Goal: Task Accomplishment & Management: Complete application form

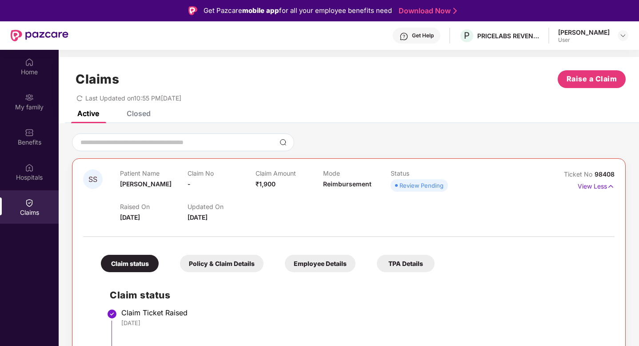
scroll to position [50, 0]
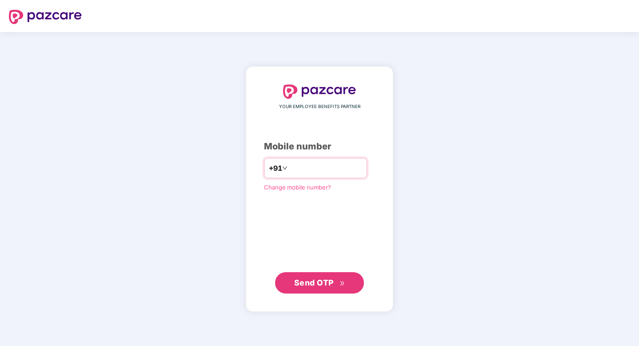
click at [325, 173] on input "number" at bounding box center [325, 168] width 73 height 14
type input "**********"
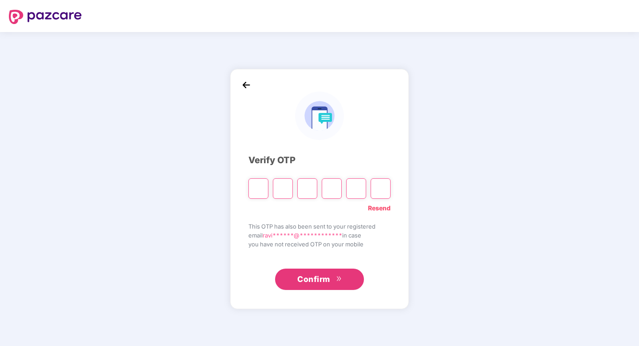
type input "*"
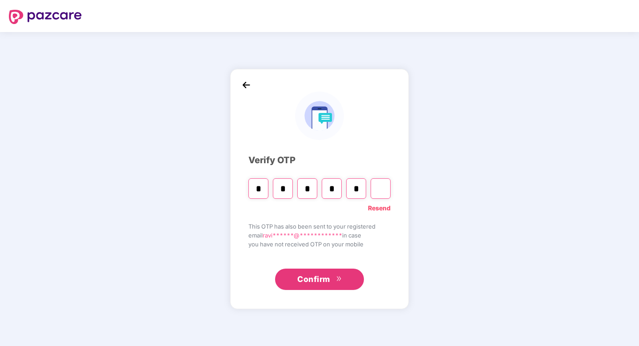
type input "*"
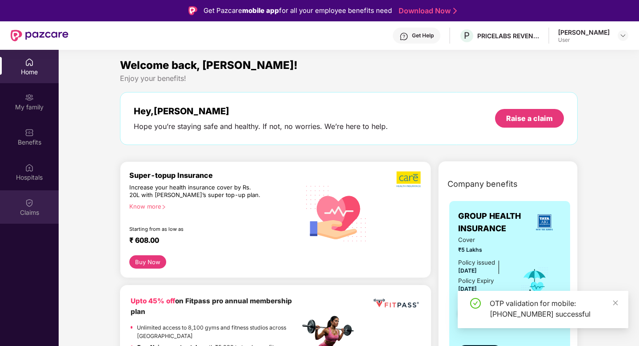
click at [39, 217] on div "Claims" at bounding box center [29, 206] width 59 height 33
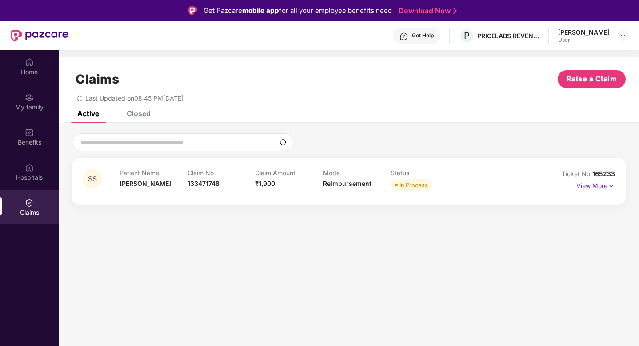
click at [608, 188] on img at bounding box center [612, 186] width 8 height 10
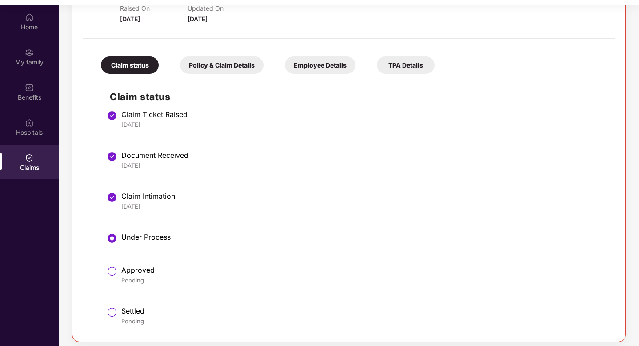
scroll to position [50, 0]
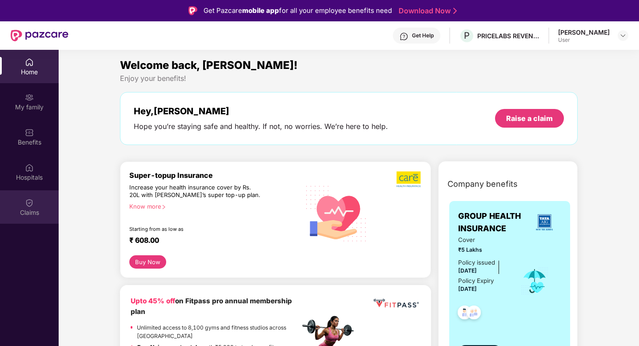
click at [32, 208] on div "Claims" at bounding box center [29, 212] width 59 height 9
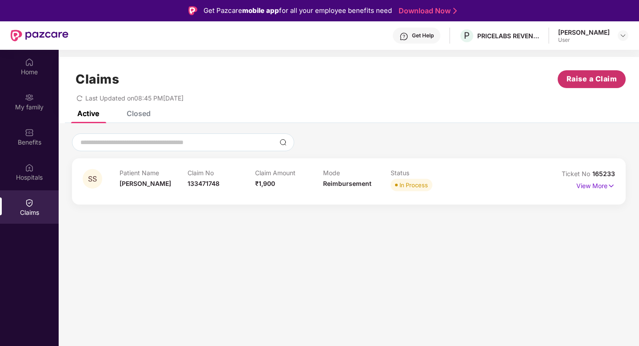
click at [565, 87] on button "Raise a Claim" at bounding box center [592, 79] width 68 height 18
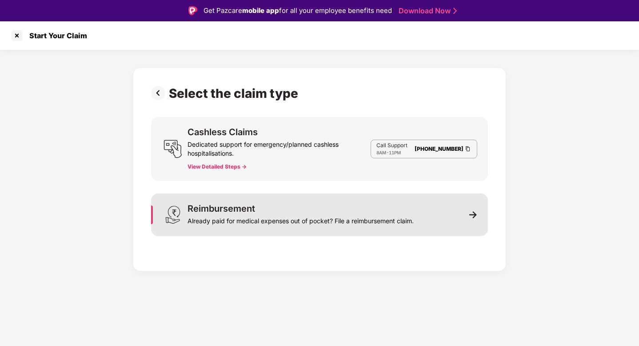
click at [246, 217] on div "Already paid for medical expenses out of pocket? File a reimbursement claim." at bounding box center [301, 219] width 226 height 12
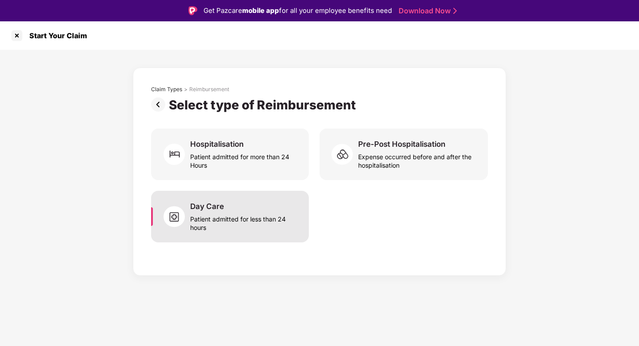
click at [218, 209] on div "Day Care" at bounding box center [207, 206] width 34 height 10
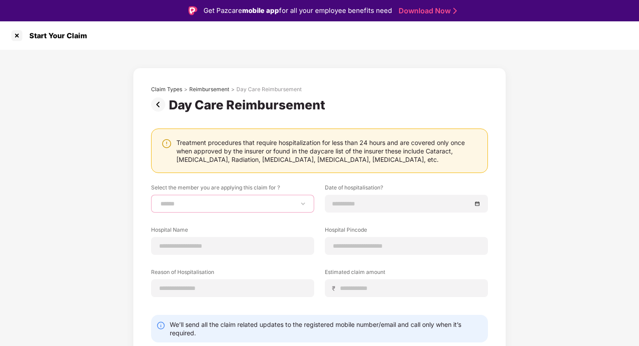
click at [221, 204] on select "**********" at bounding box center [233, 203] width 148 height 7
select select "**********"
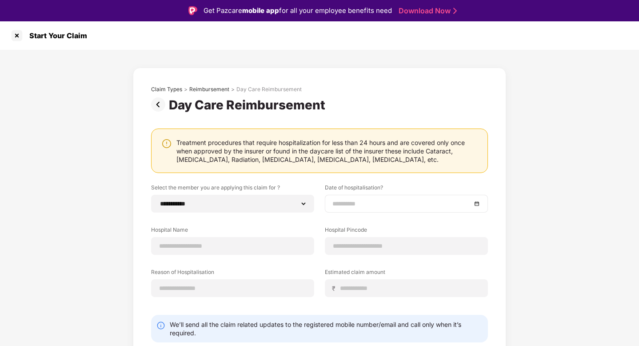
click at [361, 209] on div at bounding box center [406, 204] width 163 height 18
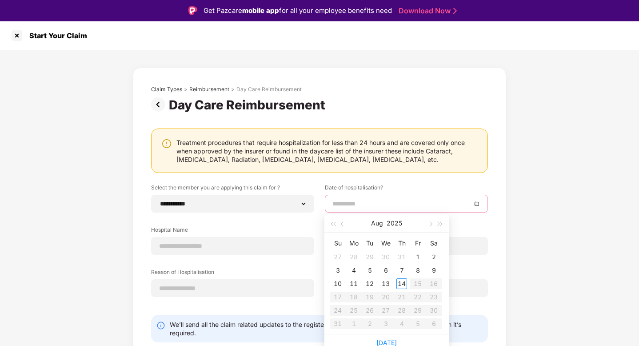
type input "**********"
click at [342, 221] on button "button" at bounding box center [343, 223] width 10 height 18
type input "**********"
click at [356, 282] on div "14" at bounding box center [354, 283] width 11 height 11
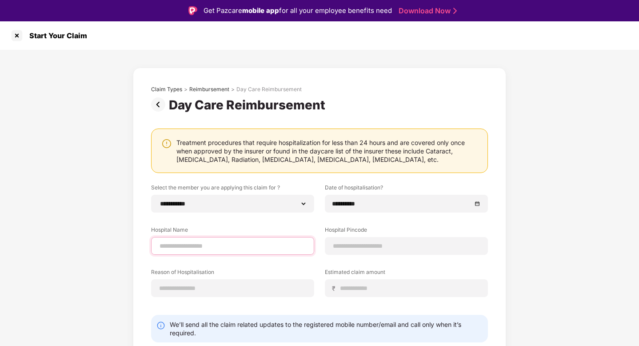
click at [223, 244] on input at bounding box center [233, 245] width 148 height 9
type input "**********"
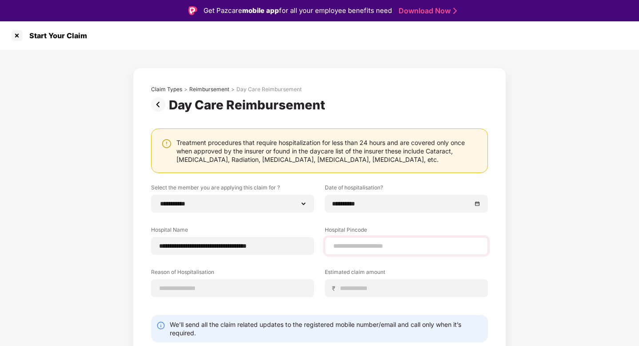
click at [343, 252] on div at bounding box center [406, 246] width 163 height 18
click at [343, 250] on input at bounding box center [407, 245] width 148 height 9
type input "******"
select select "*****"
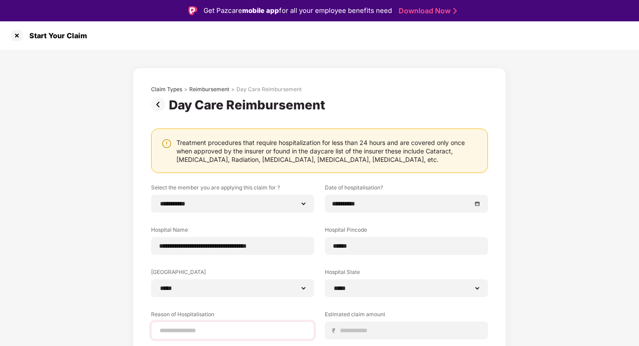
click at [233, 289] on select "**********" at bounding box center [232, 288] width 149 height 7
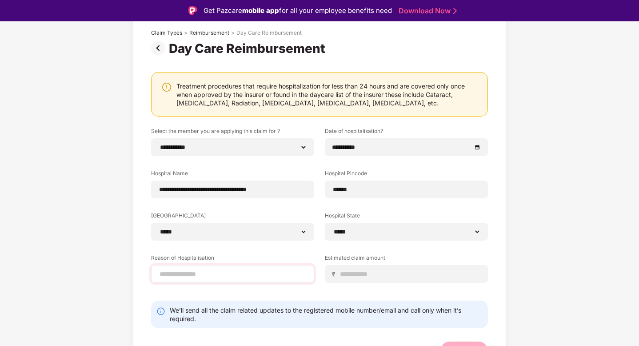
scroll to position [72, 0]
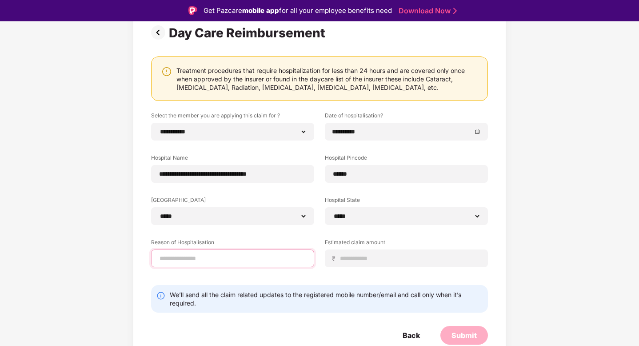
click at [223, 256] on input at bounding box center [233, 258] width 148 height 9
type input "********"
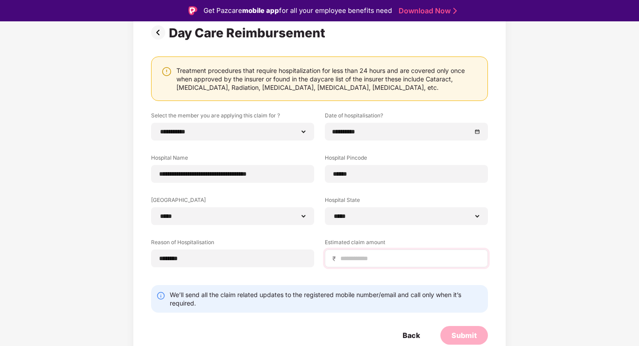
click at [366, 253] on div "₹" at bounding box center [406, 258] width 163 height 18
click at [366, 273] on div "**********" at bounding box center [319, 196] width 337 height 169
click at [366, 262] on input at bounding box center [410, 258] width 141 height 9
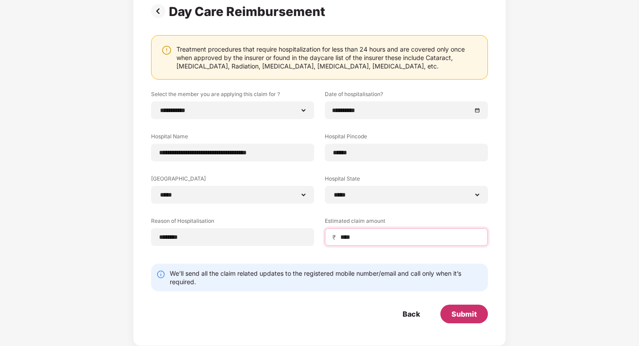
type input "****"
click at [468, 312] on div "Submit" at bounding box center [464, 314] width 25 height 10
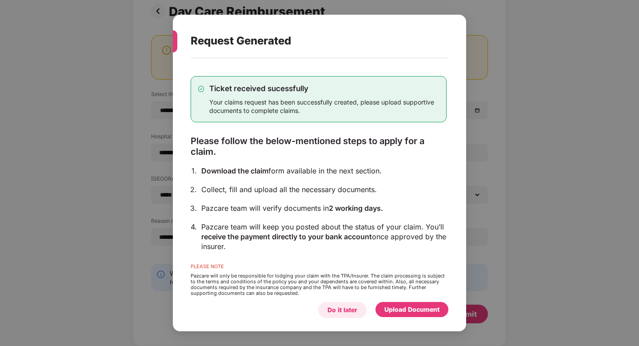
click at [355, 309] on div "Do it later" at bounding box center [343, 310] width 30 height 10
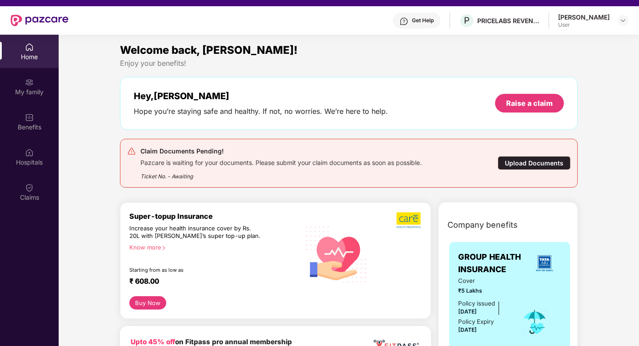
click at [524, 166] on div "Upload Documents" at bounding box center [534, 163] width 73 height 14
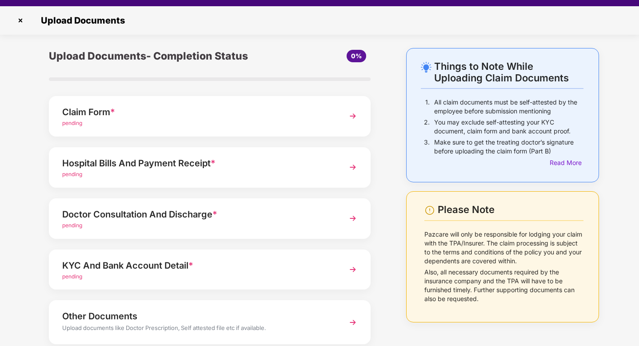
click at [350, 116] on img at bounding box center [353, 116] width 16 height 16
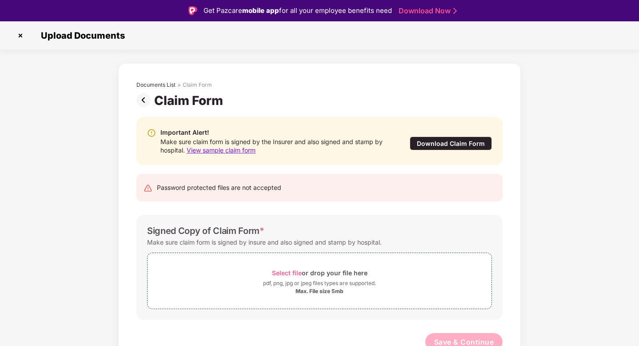
scroll to position [6, 0]
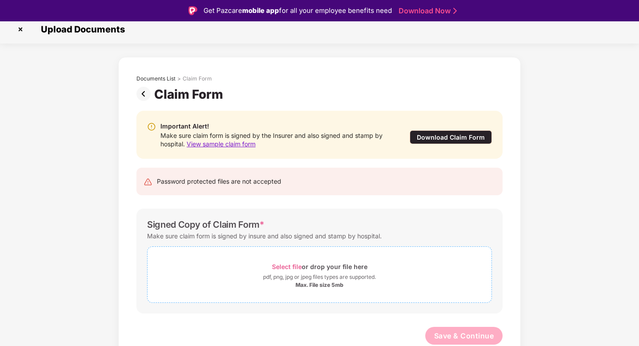
click at [296, 264] on span "Select file" at bounding box center [287, 267] width 30 height 8
click at [324, 270] on div "Select file or drop your file here" at bounding box center [320, 267] width 96 height 12
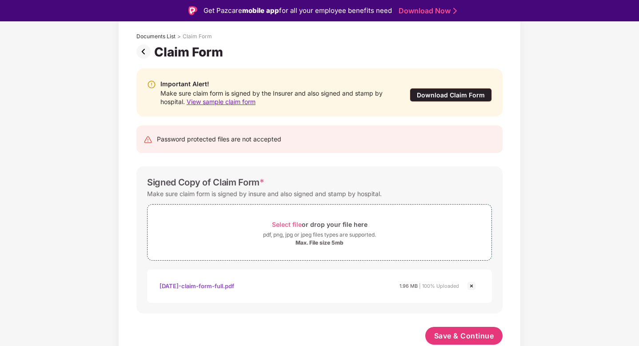
scroll to position [48, 0]
click at [459, 331] on span "Save & Continue" at bounding box center [464, 336] width 60 height 10
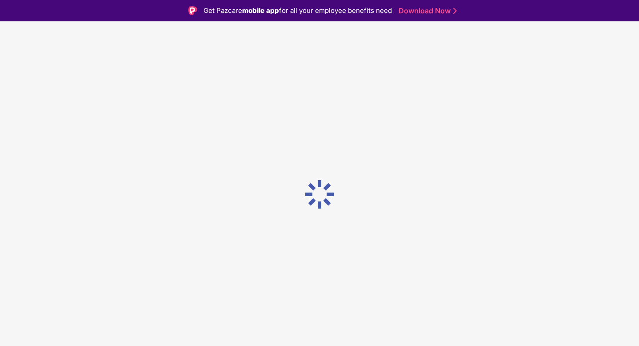
scroll to position [0, 0]
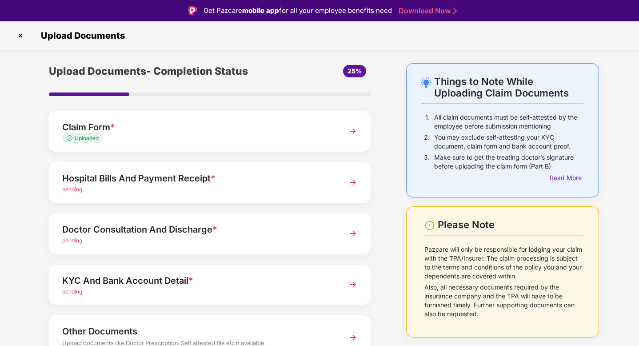
click at [249, 195] on div "Hospital Bills And Payment Receipt * pending" at bounding box center [210, 182] width 322 height 40
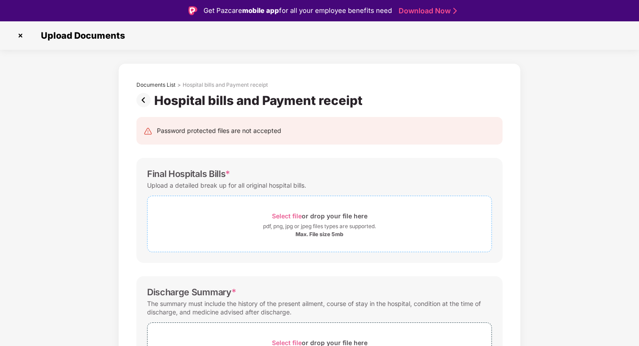
click at [279, 217] on span "Select file" at bounding box center [287, 216] width 30 height 8
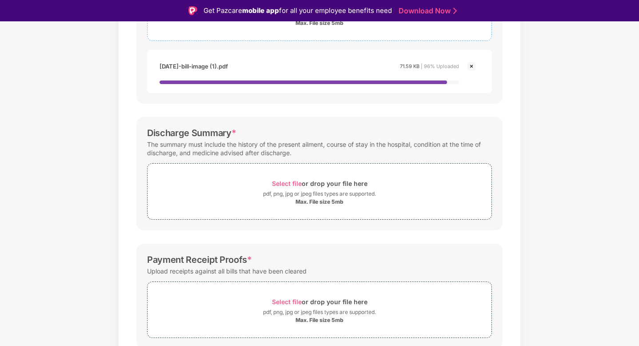
scroll to position [229, 0]
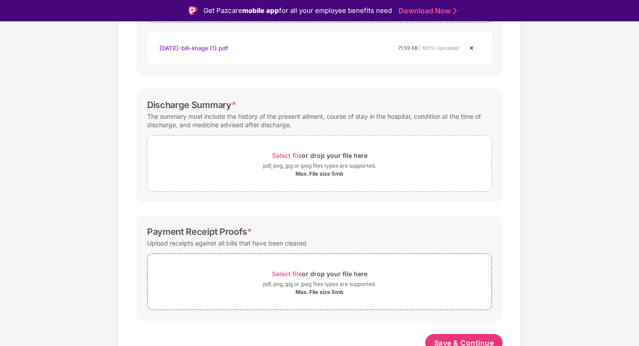
click at [296, 154] on div "Select file or drop your file here" at bounding box center [320, 155] width 96 height 12
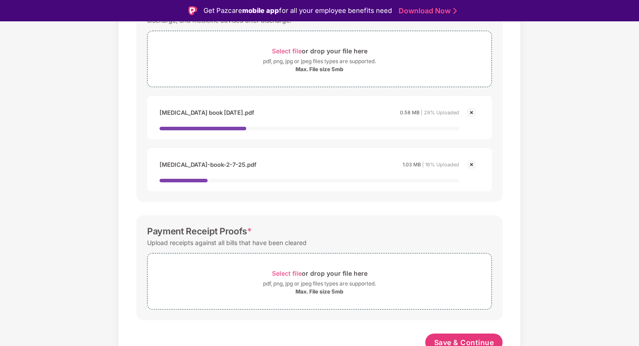
scroll to position [341, 0]
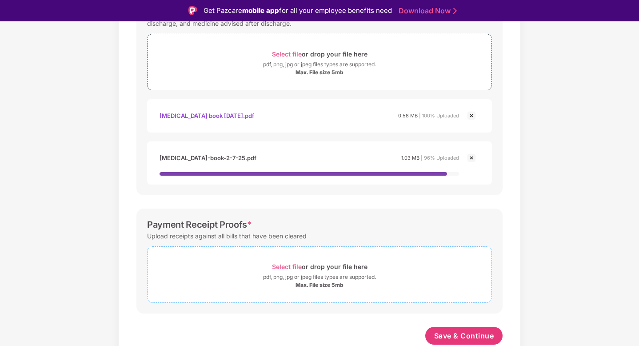
click at [291, 269] on span "Select file" at bounding box center [287, 267] width 30 height 8
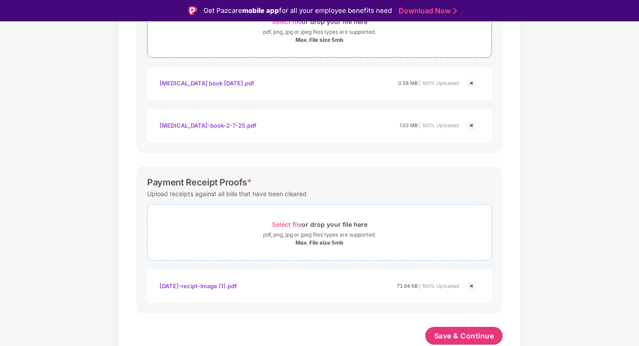
scroll to position [363, 0]
click at [463, 330] on button "Save & Continue" at bounding box center [465, 336] width 78 height 18
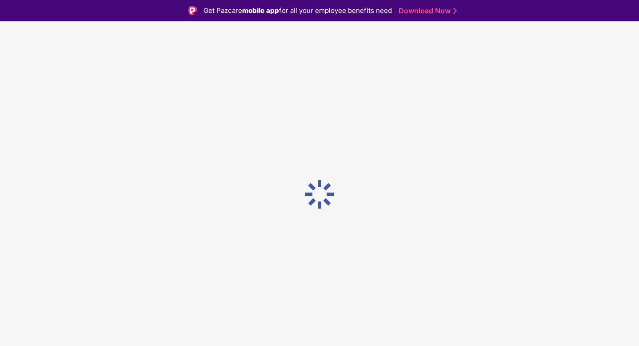
scroll to position [0, 0]
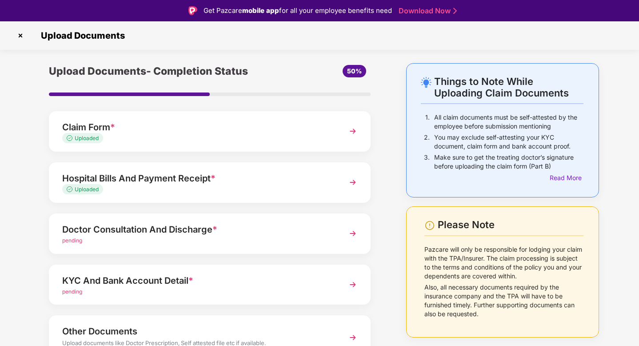
click at [176, 237] on div "pending" at bounding box center [197, 241] width 270 height 8
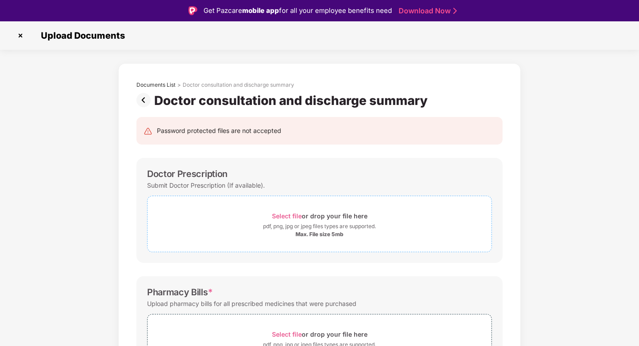
click at [282, 215] on span "Select file" at bounding box center [287, 216] width 30 height 8
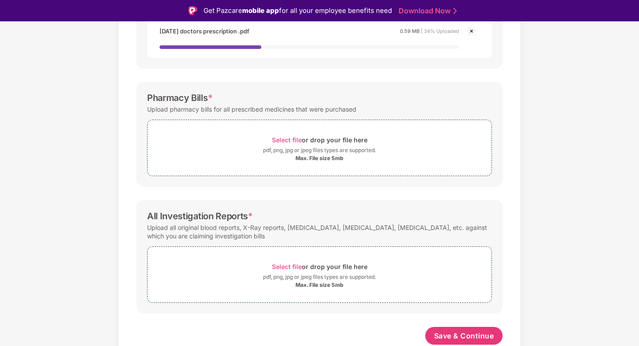
scroll to position [13, 0]
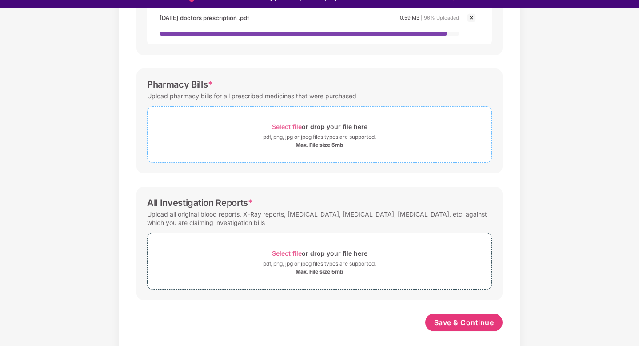
click at [290, 126] on span "Select file" at bounding box center [287, 127] width 30 height 8
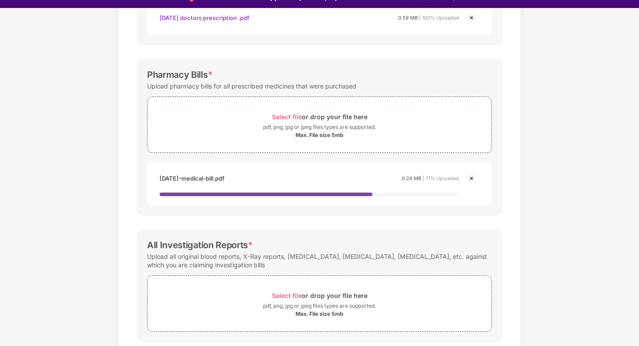
scroll to position [269, 0]
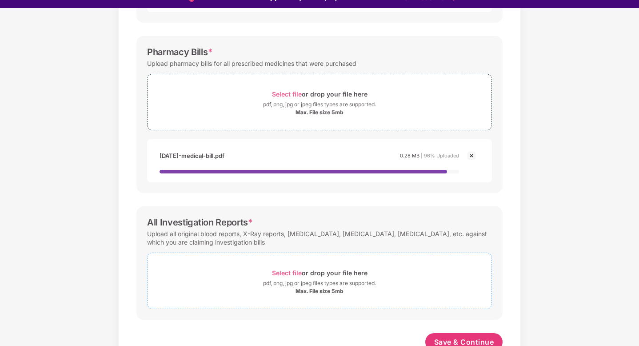
click at [293, 270] on div "Select file or drop your file here" at bounding box center [320, 273] width 96 height 12
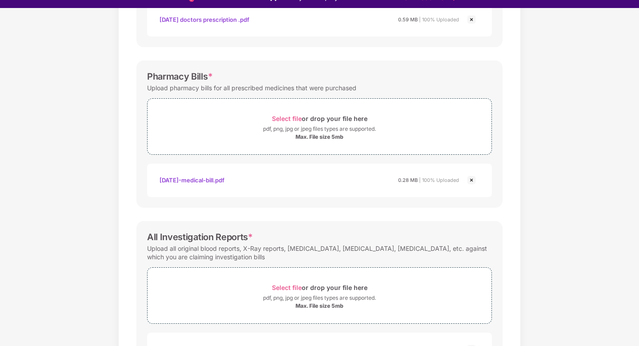
scroll to position [321, 0]
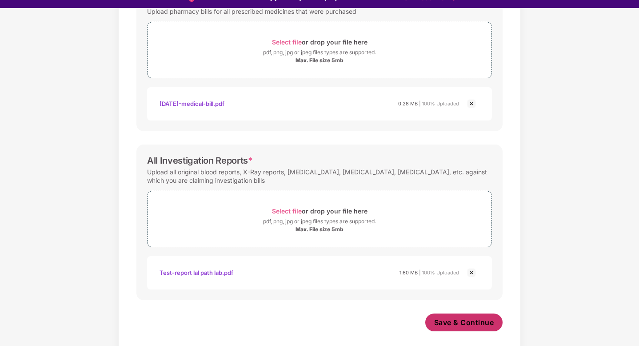
click at [460, 324] on span "Save & Continue" at bounding box center [464, 323] width 60 height 10
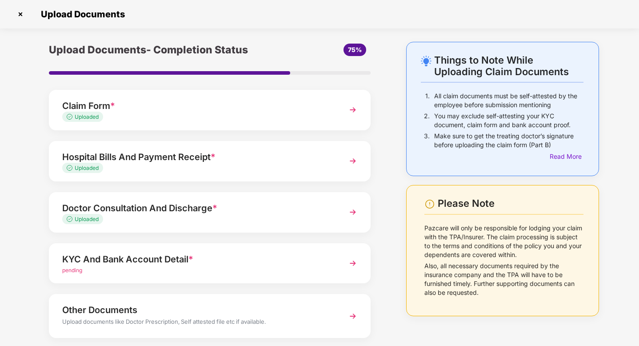
scroll to position [47, 0]
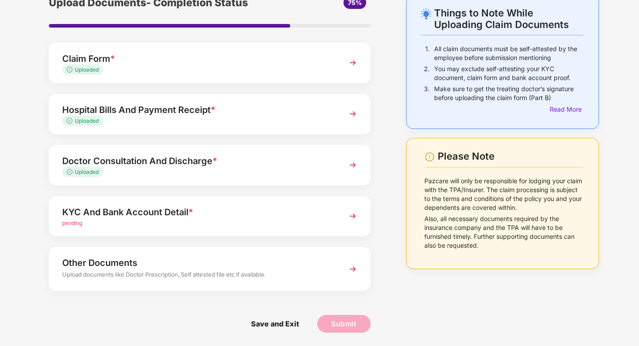
click at [200, 208] on div "KYC And Bank Account Detail *" at bounding box center [197, 212] width 270 height 14
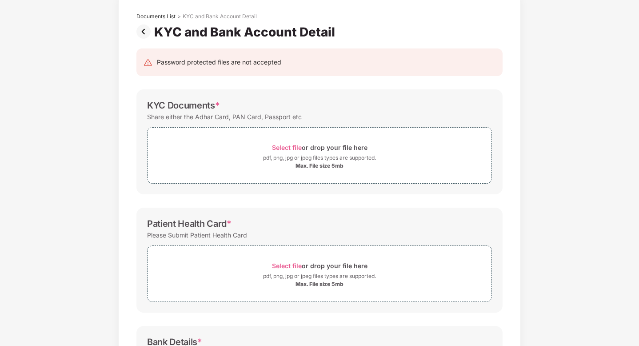
scroll to position [0, 0]
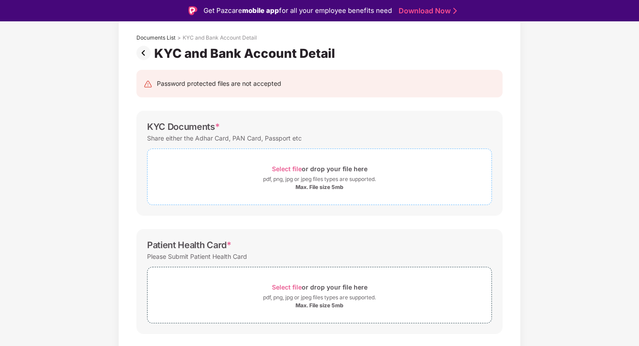
click at [283, 168] on span "Select file" at bounding box center [287, 169] width 30 height 8
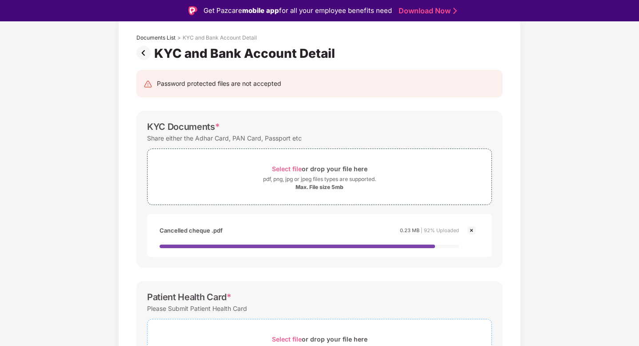
click at [285, 338] on span "Select file" at bounding box center [287, 339] width 30 height 8
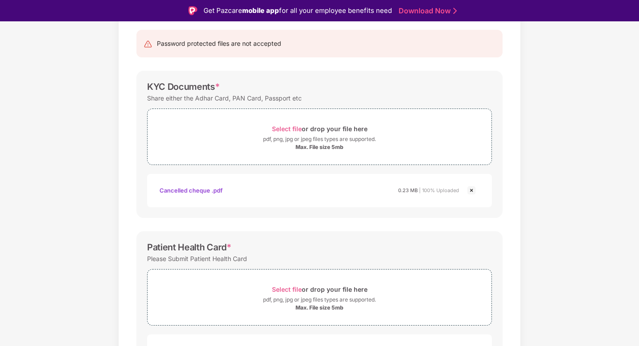
scroll to position [81, 0]
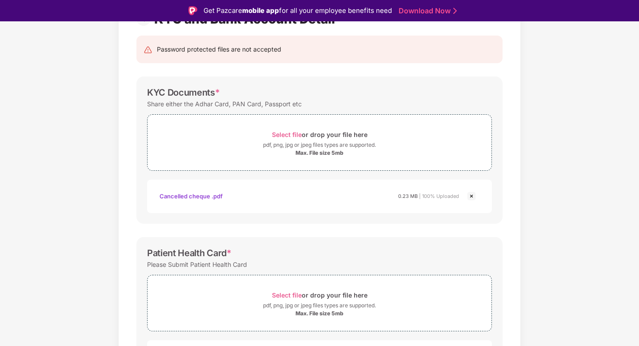
click at [472, 196] on img at bounding box center [471, 196] width 11 height 11
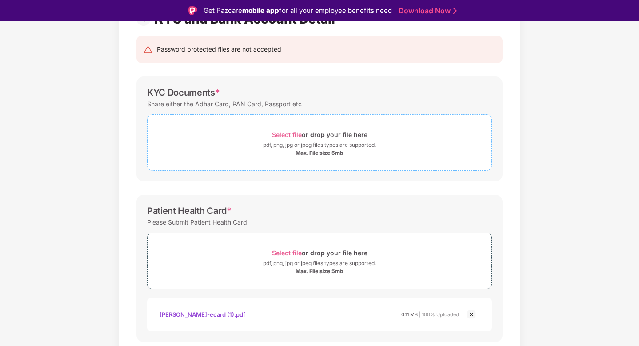
click at [293, 131] on span "Select file" at bounding box center [287, 135] width 30 height 8
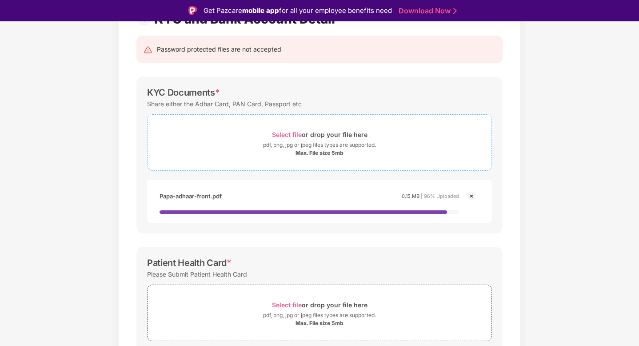
click at [278, 131] on span "Select file" at bounding box center [287, 135] width 30 height 8
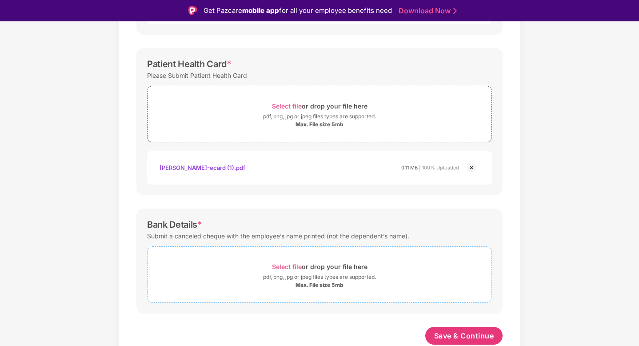
click at [279, 261] on div "Select file or drop your file here" at bounding box center [320, 267] width 96 height 12
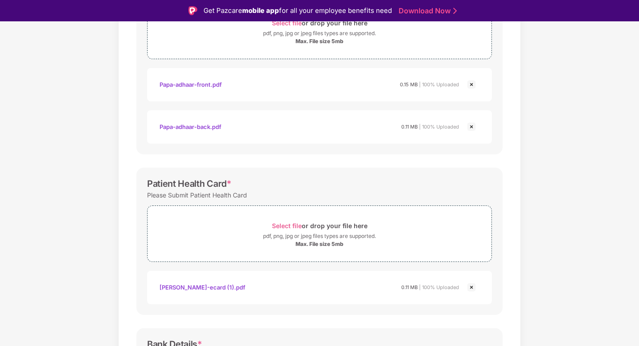
scroll to position [355, 0]
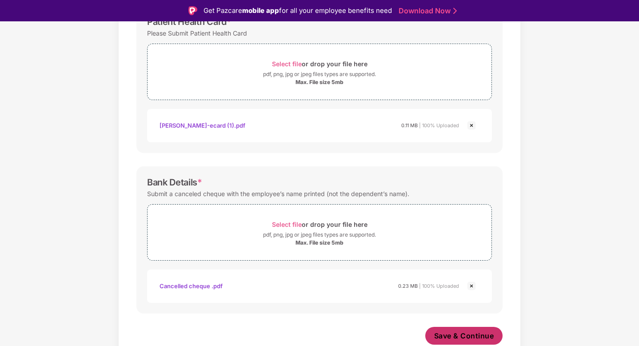
click at [456, 338] on span "Save & Continue" at bounding box center [464, 336] width 60 height 10
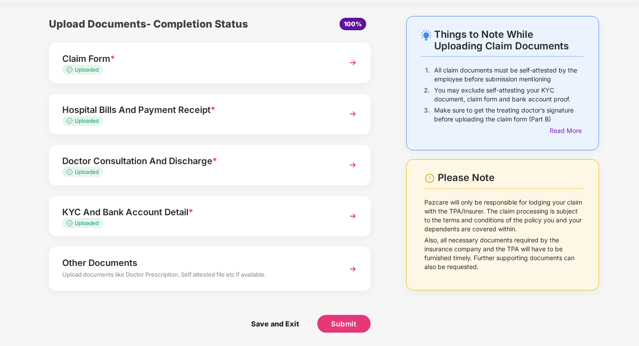
scroll to position [0, 0]
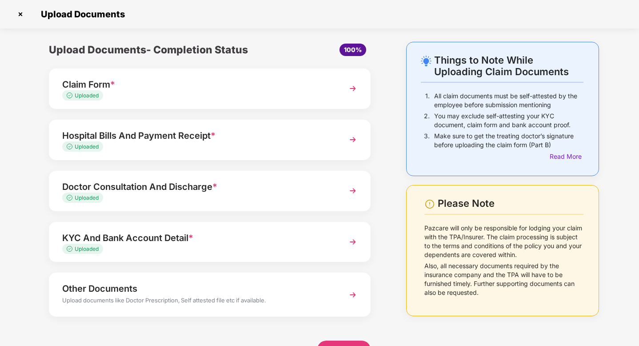
click at [289, 98] on div "Uploaded" at bounding box center [197, 96] width 270 height 8
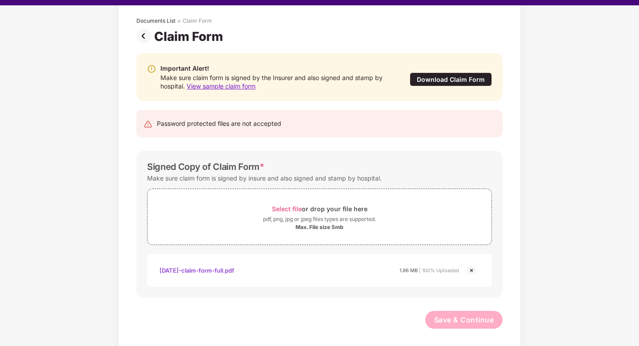
scroll to position [21, 0]
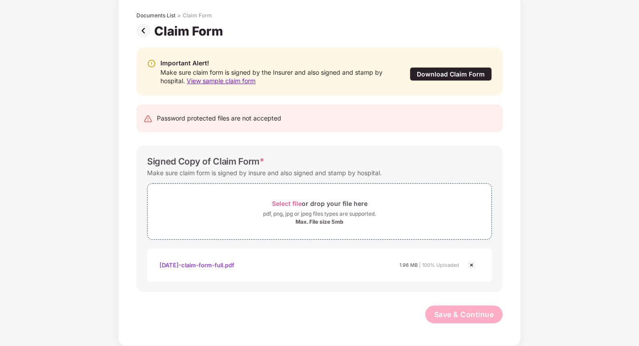
click at [196, 266] on div "14-7-25-claim-form-full.pdf" at bounding box center [197, 264] width 75 height 15
click at [145, 31] on img at bounding box center [146, 31] width 18 height 14
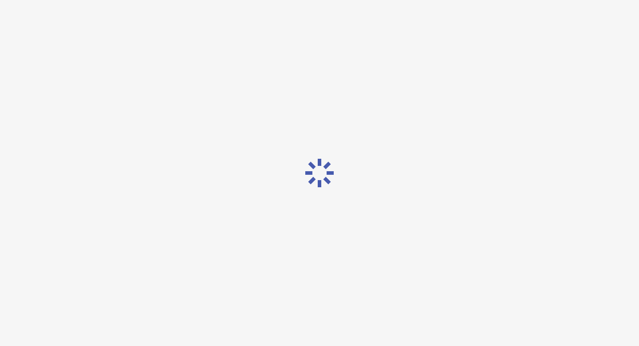
scroll to position [0, 0]
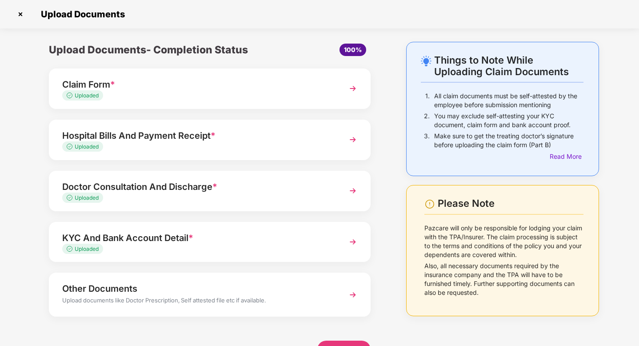
click at [264, 149] on div "Uploaded" at bounding box center [197, 147] width 270 height 8
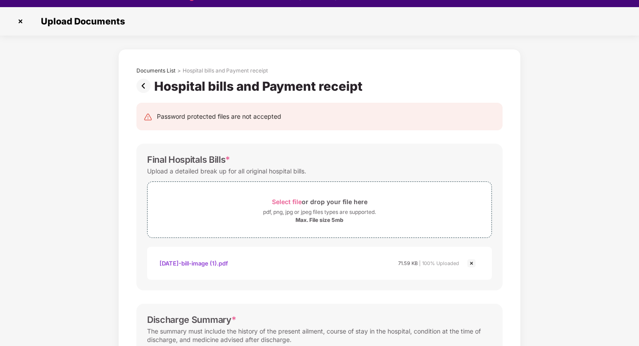
click at [138, 84] on img at bounding box center [146, 86] width 18 height 14
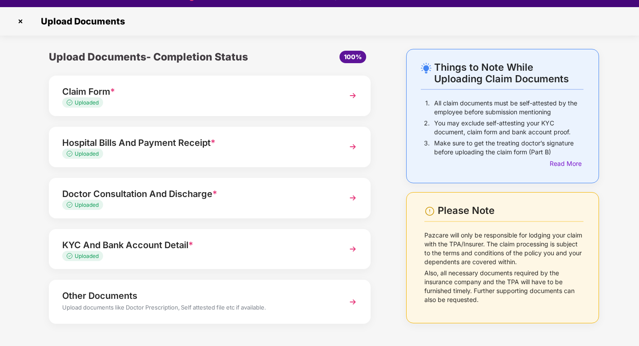
scroll to position [26, 0]
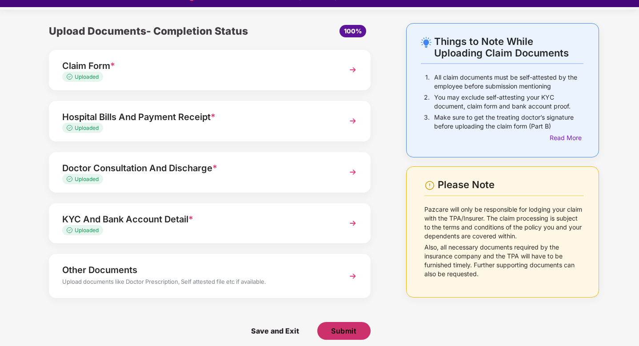
click at [335, 331] on span "Submit" at bounding box center [343, 331] width 25 height 10
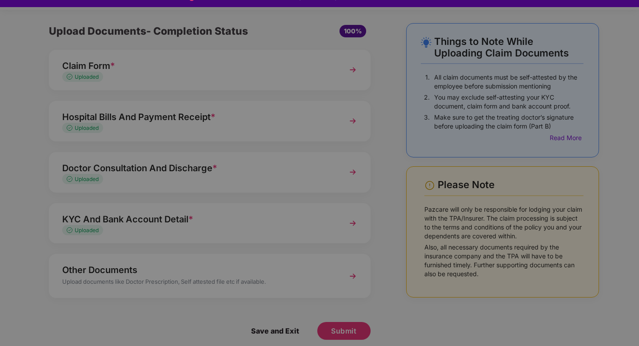
scroll to position [0, 0]
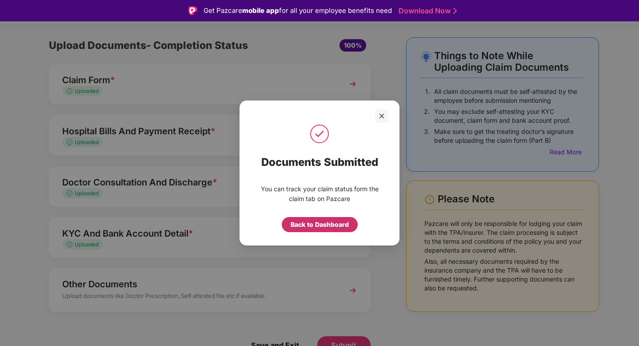
click at [331, 223] on div "Back to Dashboard" at bounding box center [320, 225] width 58 height 10
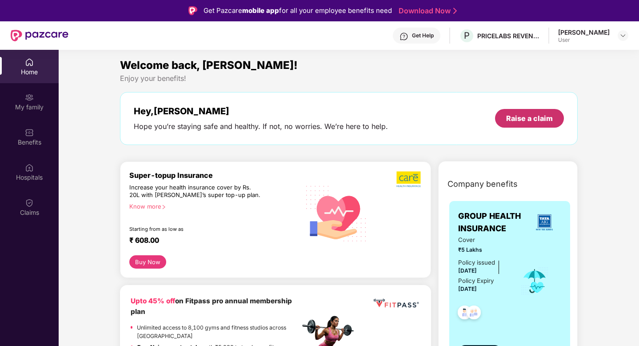
click at [528, 123] on div "Raise a claim" at bounding box center [529, 118] width 69 height 19
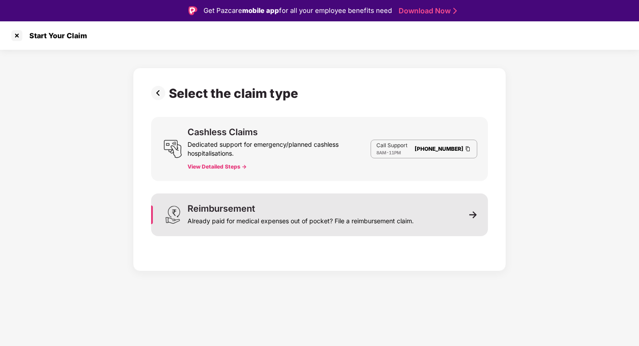
click at [334, 214] on div "Already paid for medical expenses out of pocket? File a reimbursement claim." at bounding box center [301, 219] width 226 height 12
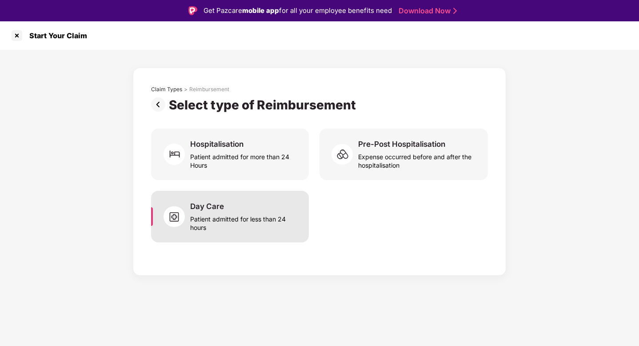
click at [252, 205] on div "Day Care Patient admitted for less than 24 hours" at bounding box center [244, 216] width 108 height 30
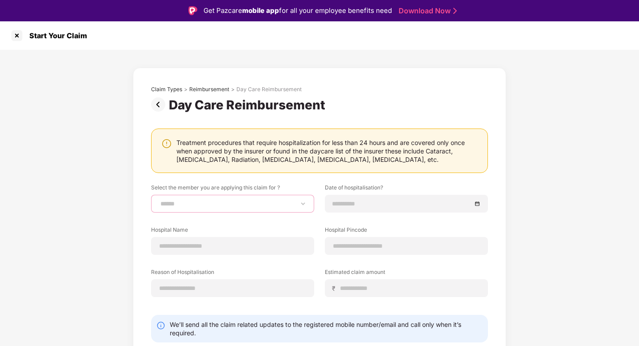
click at [249, 200] on select "**********" at bounding box center [233, 203] width 148 height 7
select select "**********"
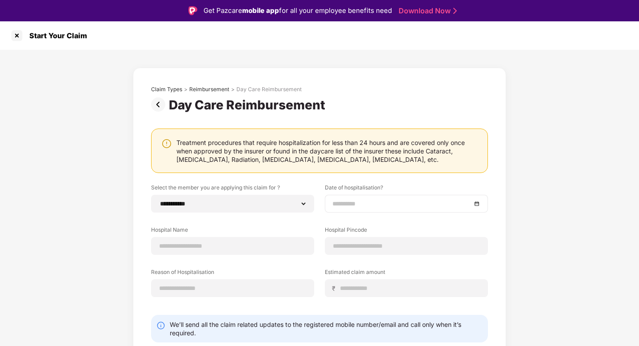
click at [337, 209] on div at bounding box center [406, 204] width 163 height 18
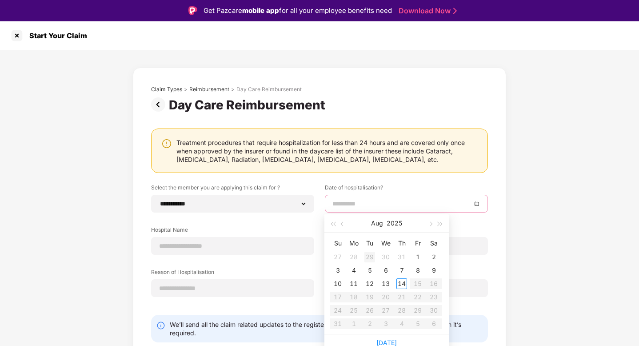
type input "**********"
click at [346, 225] on button "button" at bounding box center [343, 223] width 10 height 18
type input "**********"
click at [420, 286] on div "18" at bounding box center [418, 283] width 11 height 11
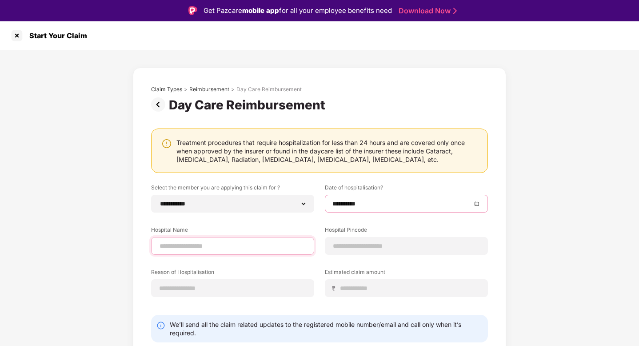
click at [262, 249] on input at bounding box center [233, 245] width 148 height 9
type input "**********"
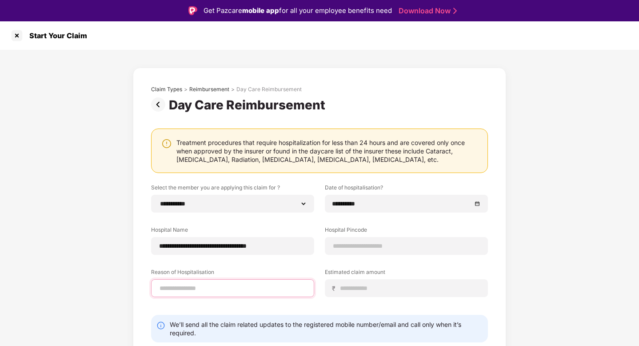
click at [250, 289] on input at bounding box center [233, 288] width 148 height 9
type input "********"
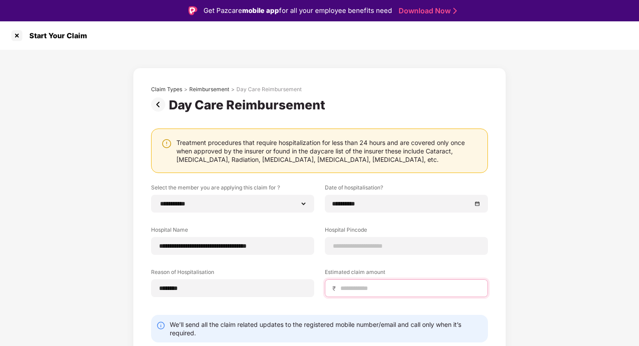
click at [347, 291] on input at bounding box center [410, 288] width 141 height 9
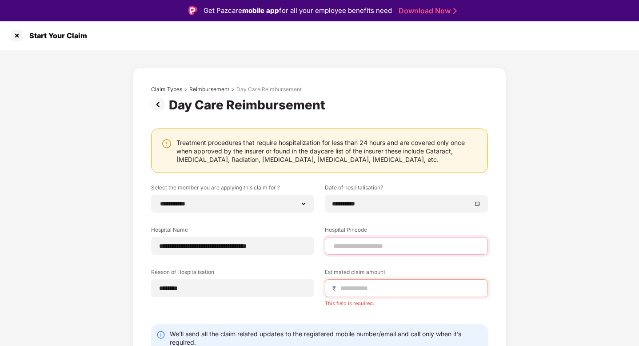
click at [341, 247] on input at bounding box center [407, 245] width 148 height 9
type input "******"
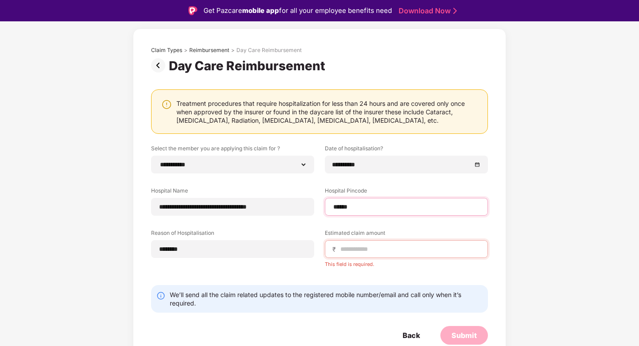
select select "*****"
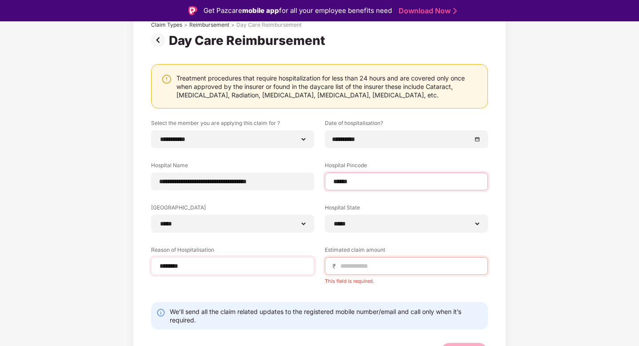
scroll to position [81, 0]
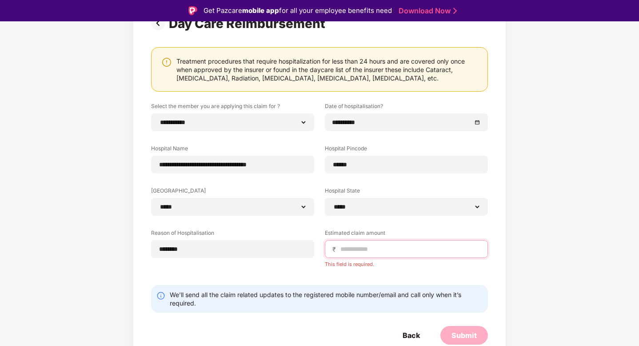
click at [359, 250] on input at bounding box center [410, 249] width 141 height 9
type input "****"
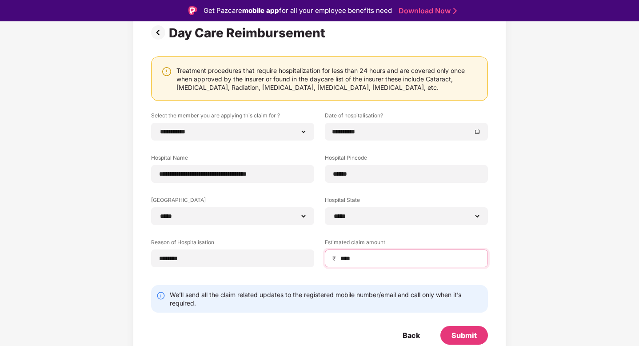
scroll to position [21, 0]
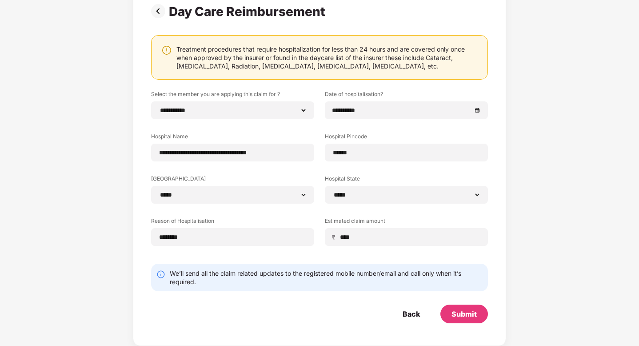
click at [496, 268] on div "**********" at bounding box center [320, 160] width 374 height 372
click at [462, 306] on div "Submit" at bounding box center [465, 314] width 48 height 19
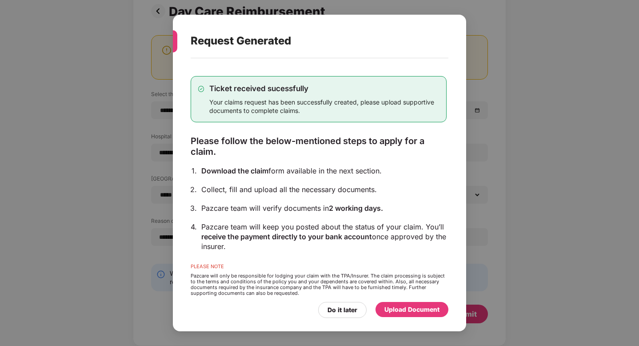
click at [407, 310] on div "Upload Document" at bounding box center [412, 310] width 55 height 10
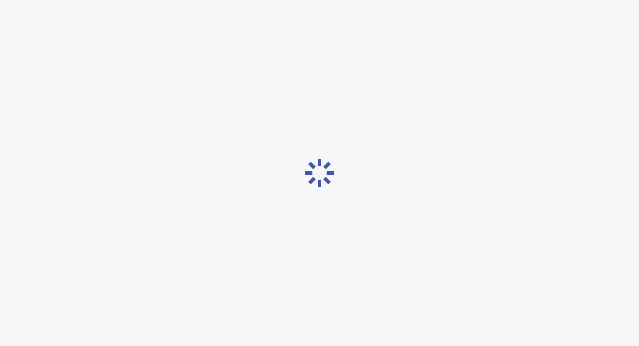
scroll to position [0, 0]
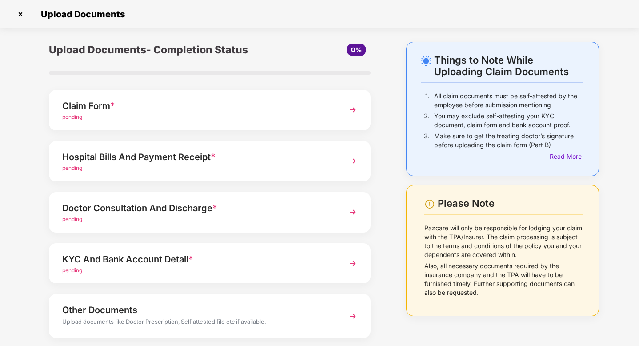
click at [242, 115] on div "pending" at bounding box center [197, 117] width 270 height 8
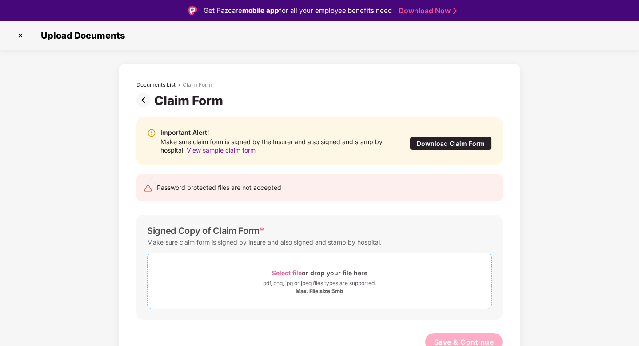
scroll to position [6, 0]
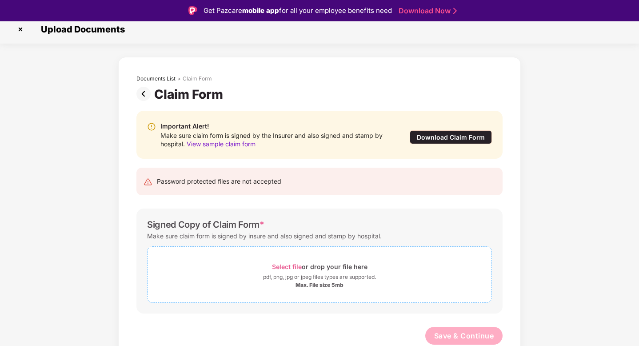
click at [275, 270] on span "Select file" at bounding box center [287, 267] width 30 height 8
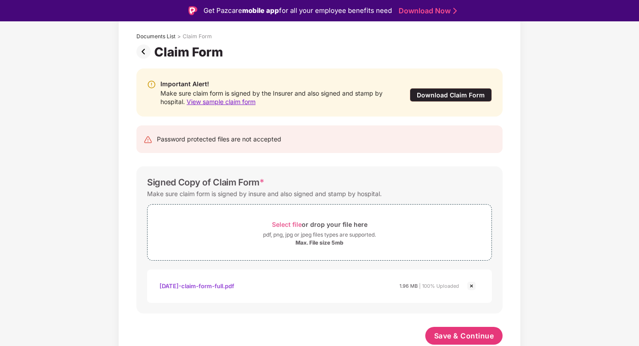
scroll to position [48, 0]
click at [439, 338] on span "Save & Continue" at bounding box center [464, 336] width 60 height 10
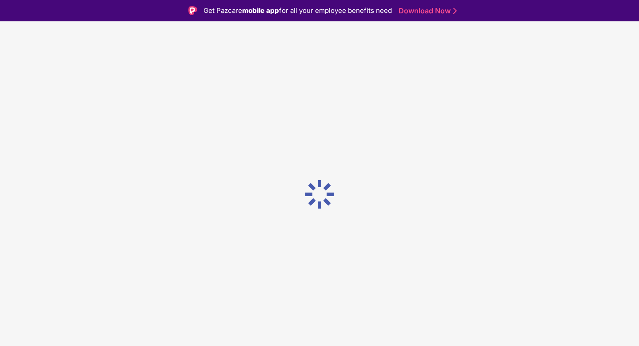
scroll to position [0, 0]
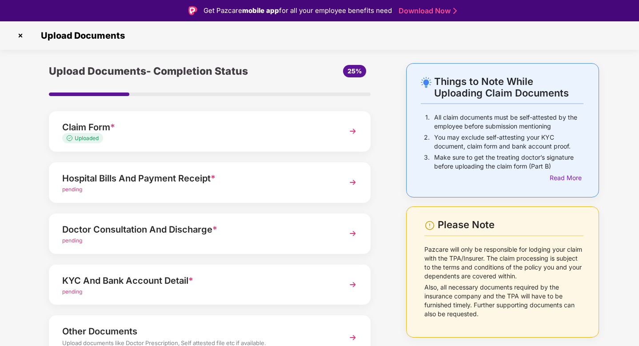
click at [175, 193] on div "pending" at bounding box center [197, 189] width 270 height 8
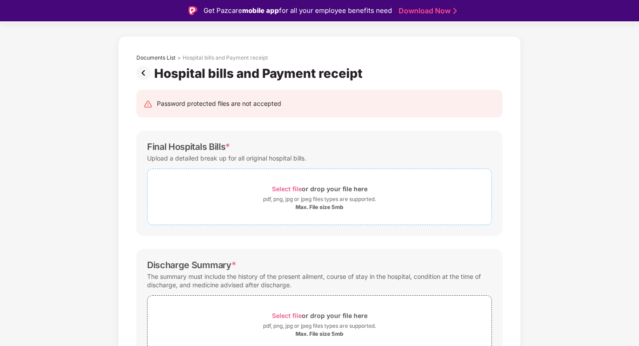
scroll to position [32, 0]
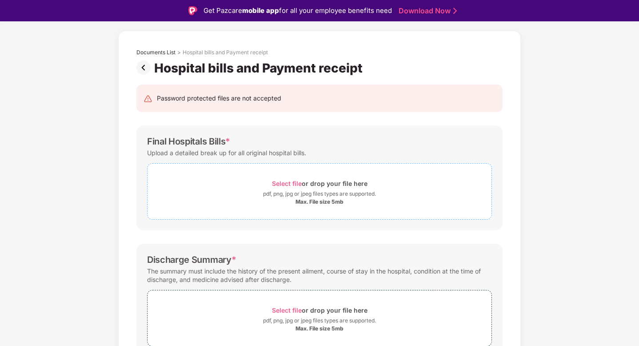
click at [285, 185] on span "Select file" at bounding box center [287, 184] width 30 height 8
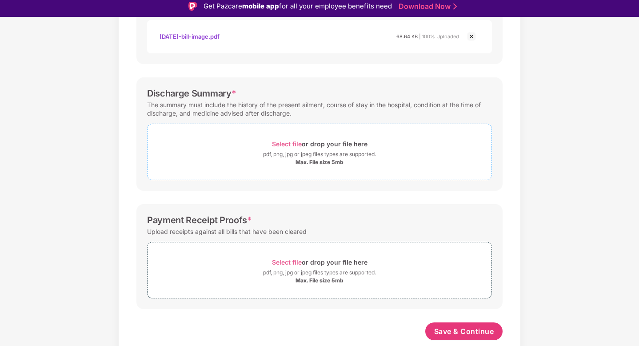
scroll to position [237, 0]
click at [290, 140] on span "Select file" at bounding box center [287, 144] width 30 height 8
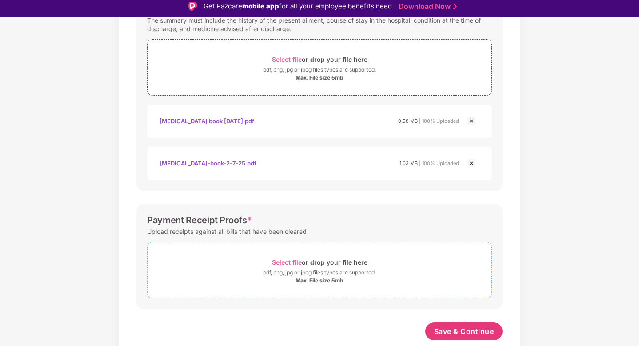
click at [292, 261] on span "Select file" at bounding box center [287, 262] width 30 height 8
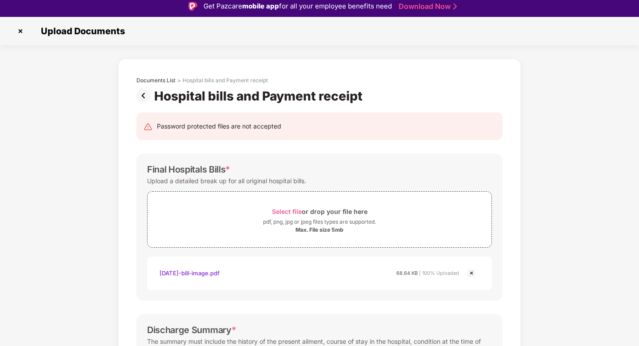
scroll to position [363, 0]
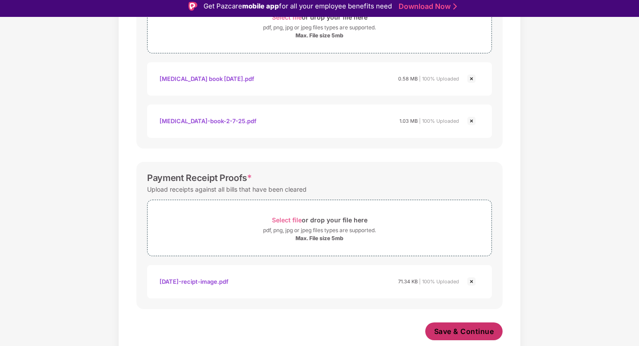
click at [467, 332] on span "Save & Continue" at bounding box center [464, 331] width 60 height 10
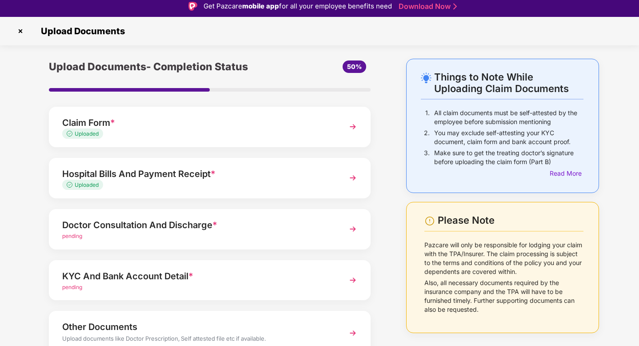
click at [248, 231] on div "Doctor Consultation And Discharge *" at bounding box center [197, 225] width 270 height 14
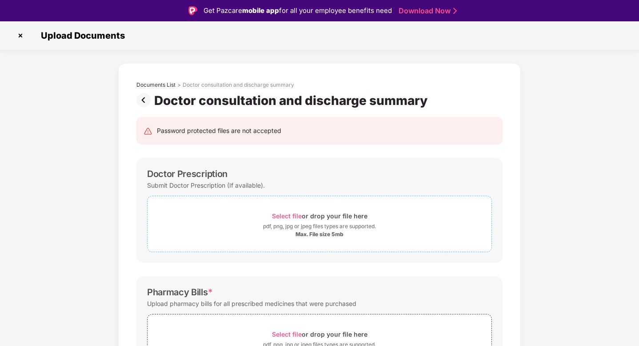
click at [288, 207] on span "Select file or drop your file here pdf, png, jpg or jpeg files types are suppor…" at bounding box center [320, 224] width 344 height 42
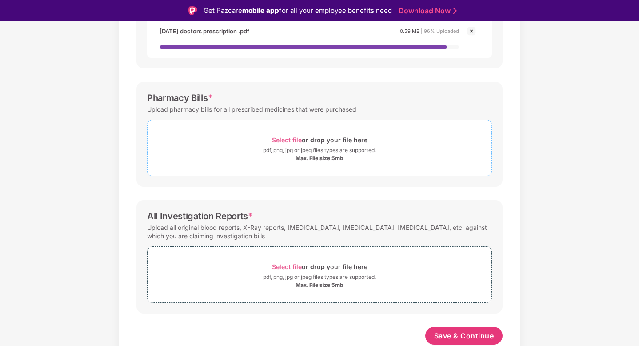
click at [277, 136] on span "Select file" at bounding box center [287, 140] width 30 height 8
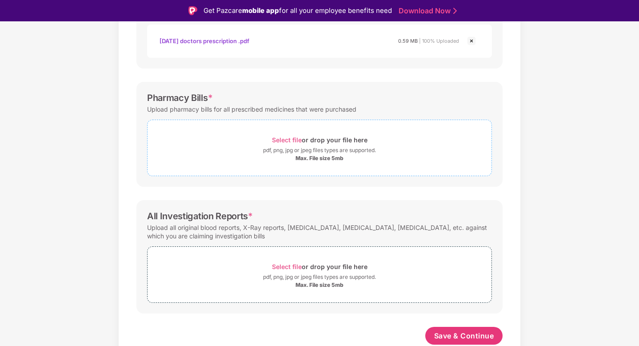
scroll to position [237, 0]
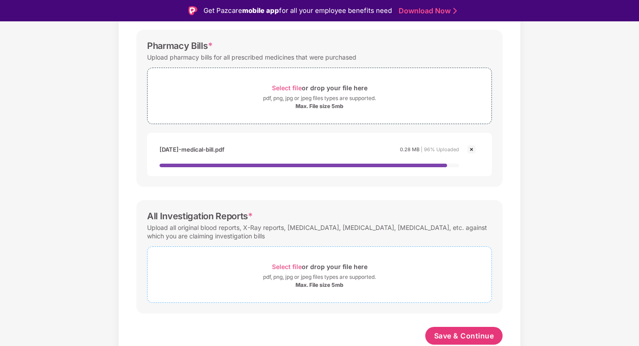
click at [284, 260] on span "Select file or drop your file here pdf, png, jpg or jpeg files types are suppor…" at bounding box center [320, 274] width 344 height 42
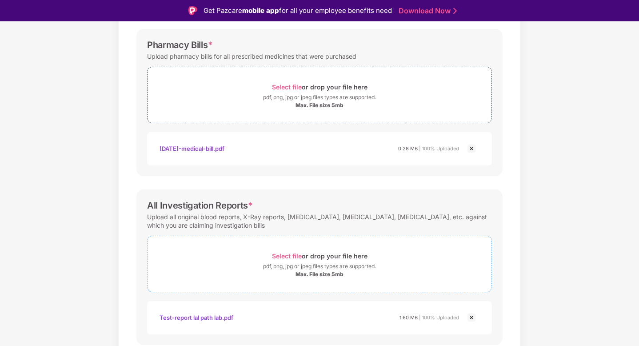
scroll to position [321, 0]
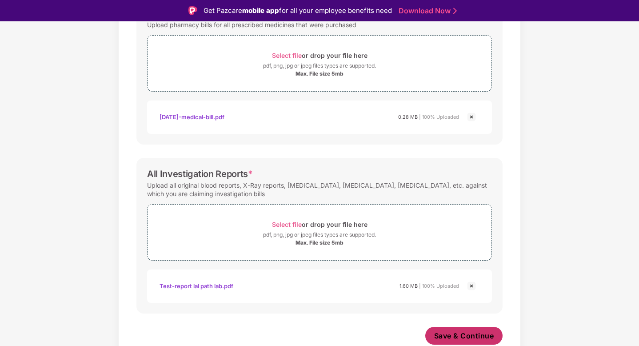
click at [442, 330] on button "Save & Continue" at bounding box center [465, 336] width 78 height 18
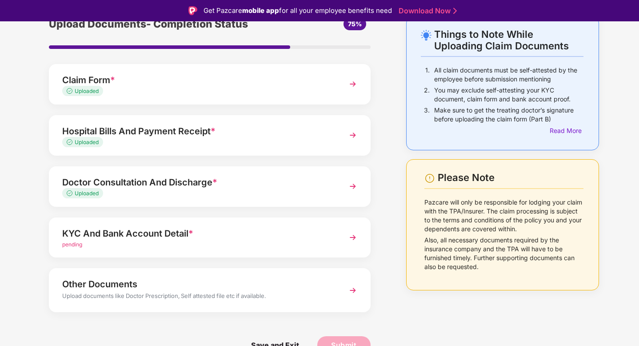
scroll to position [21, 0]
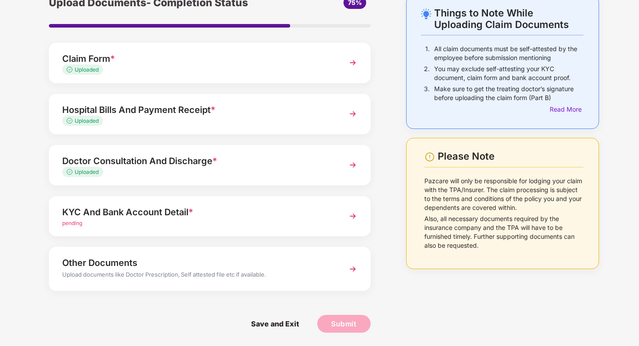
click at [306, 207] on div "KYC And Bank Account Detail *" at bounding box center [197, 212] width 270 height 14
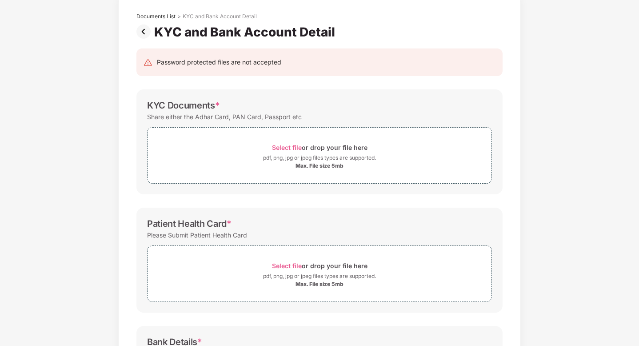
scroll to position [0, 0]
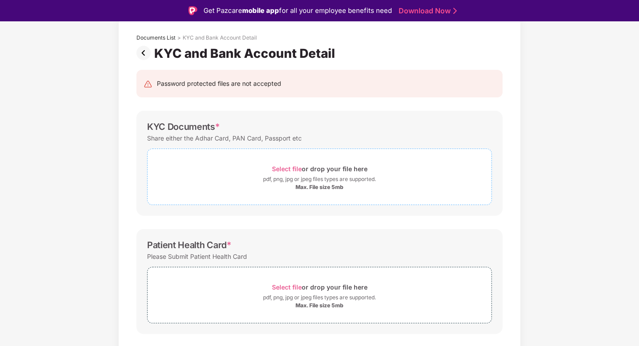
click at [287, 167] on span "Select file" at bounding box center [287, 169] width 30 height 8
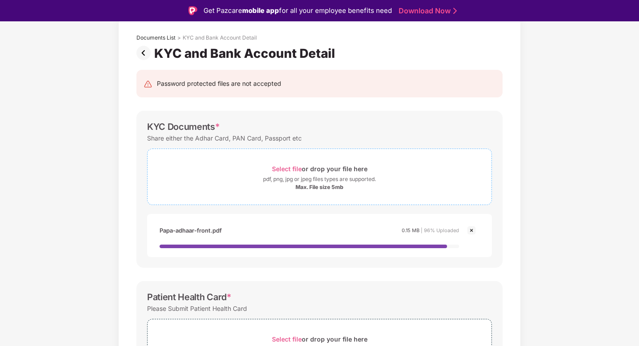
click at [277, 173] on div "Select file or drop your file here" at bounding box center [320, 169] width 96 height 12
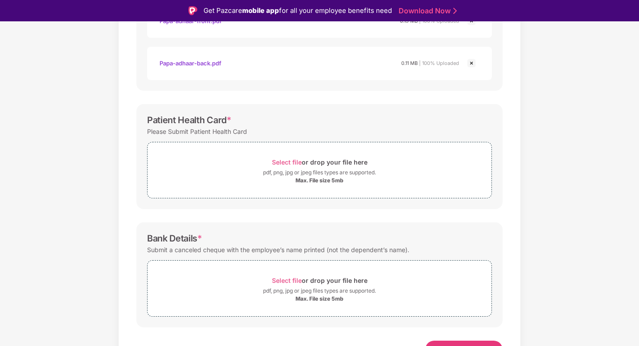
scroll to position [248, 0]
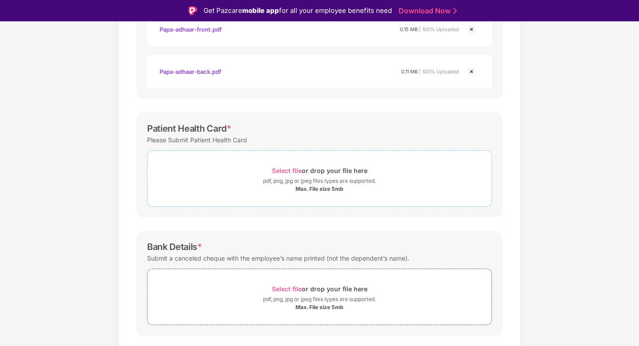
click at [292, 167] on span "Select file or drop your file here pdf, png, jpg or jpeg files types are suppor…" at bounding box center [320, 178] width 344 height 42
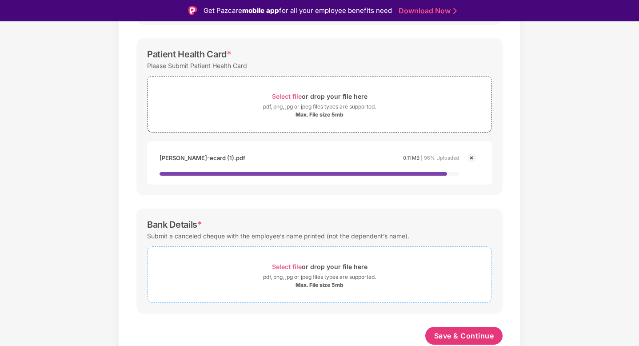
click at [301, 265] on span "Select file" at bounding box center [287, 267] width 30 height 8
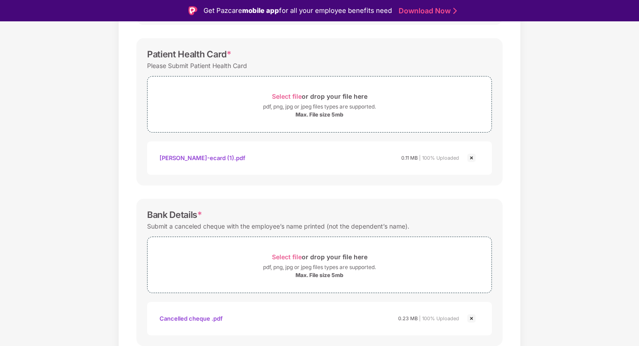
scroll to position [355, 0]
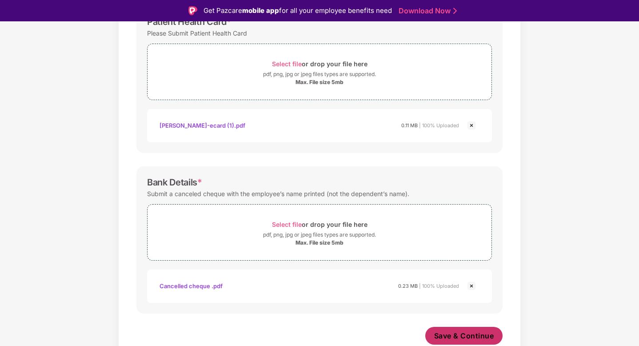
click at [466, 336] on span "Save & Continue" at bounding box center [464, 336] width 60 height 10
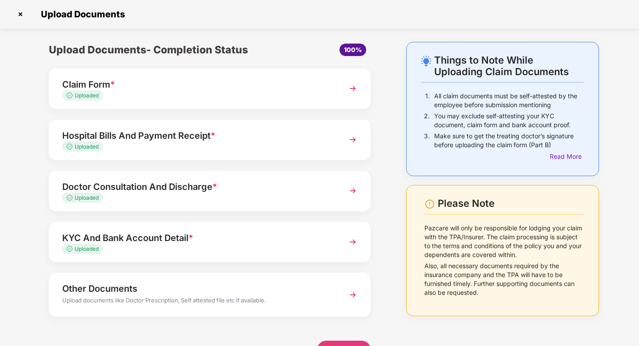
scroll to position [26, 0]
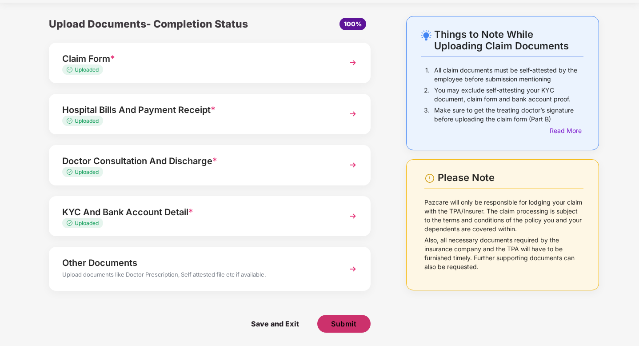
click at [337, 327] on span "Submit" at bounding box center [343, 324] width 25 height 10
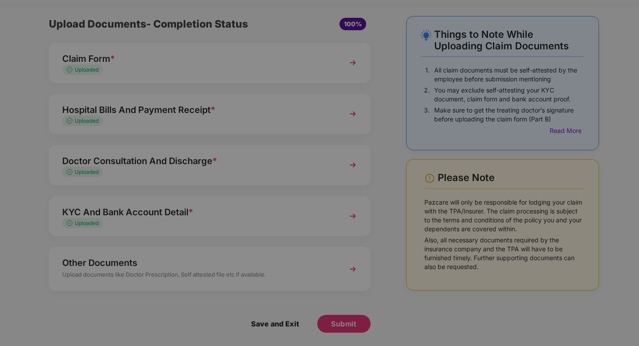
scroll to position [0, 0]
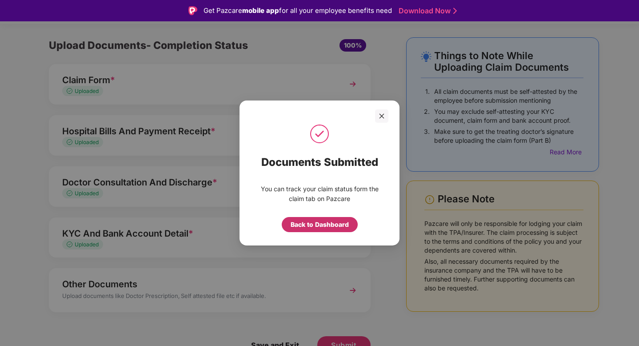
click at [309, 223] on div "Back to Dashboard" at bounding box center [320, 225] width 58 height 10
